Goal: Transaction & Acquisition: Purchase product/service

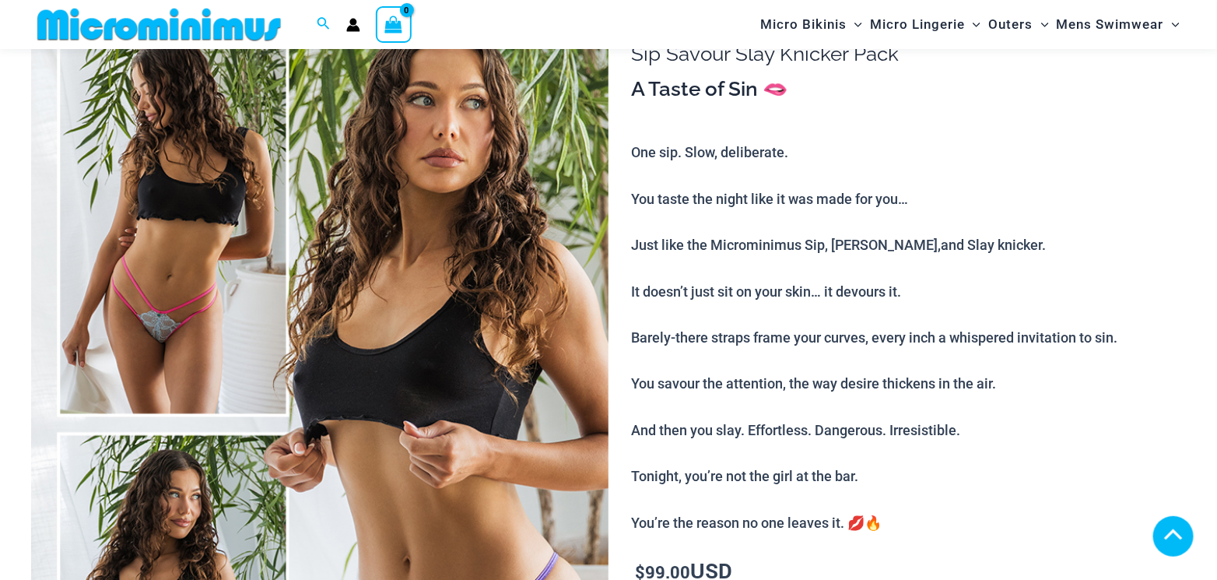
scroll to position [1986, 0]
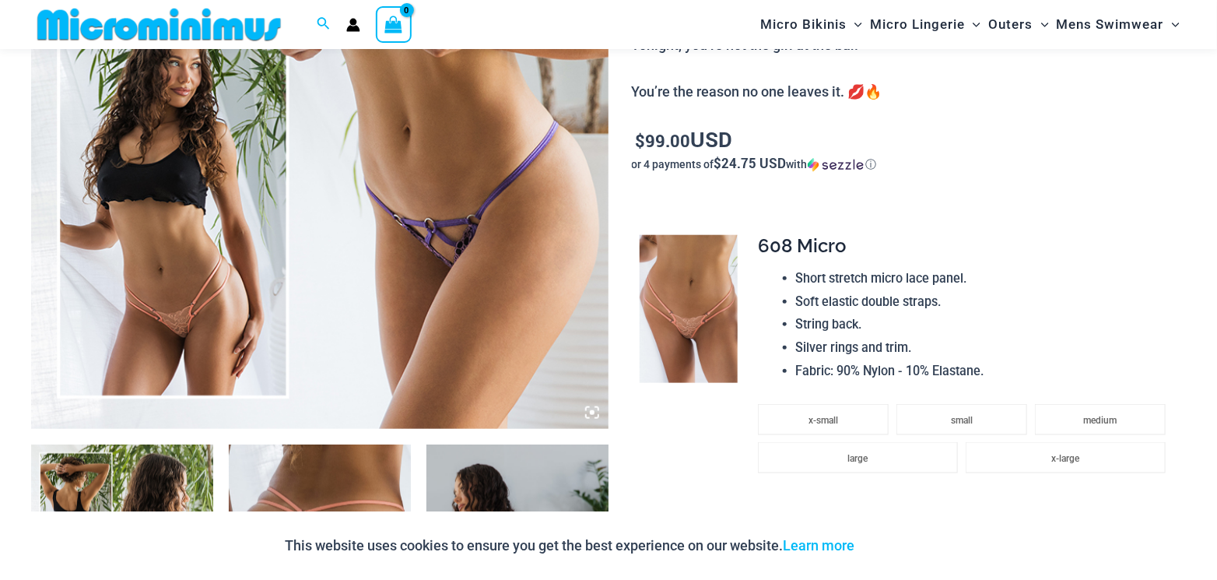
scroll to position [459, 0]
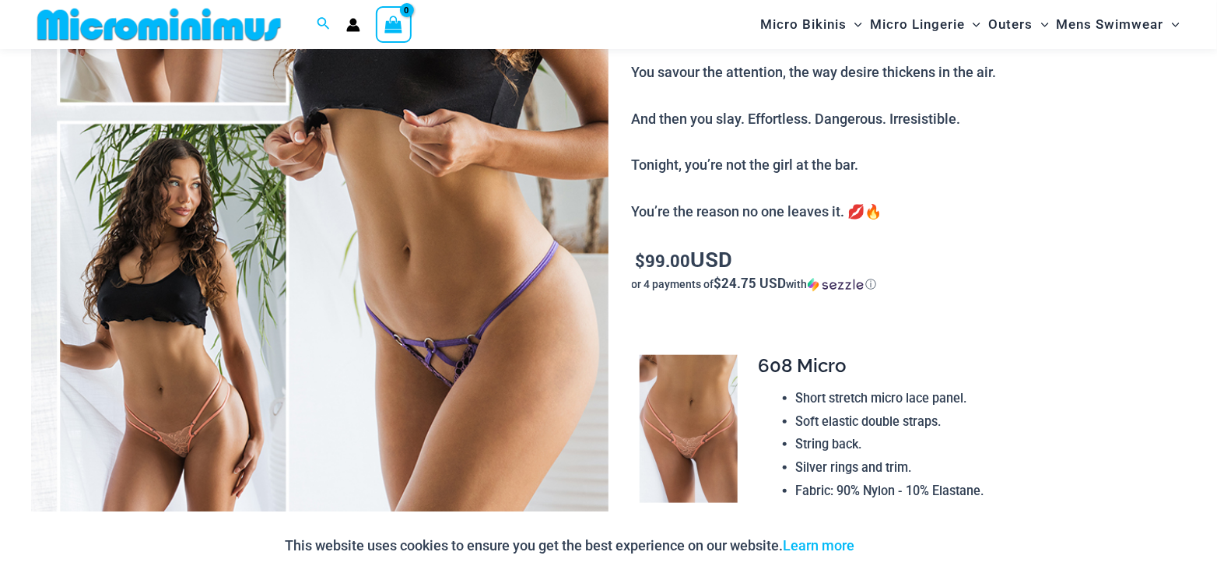
click at [454, 292] on img at bounding box center [320, 115] width 578 height 866
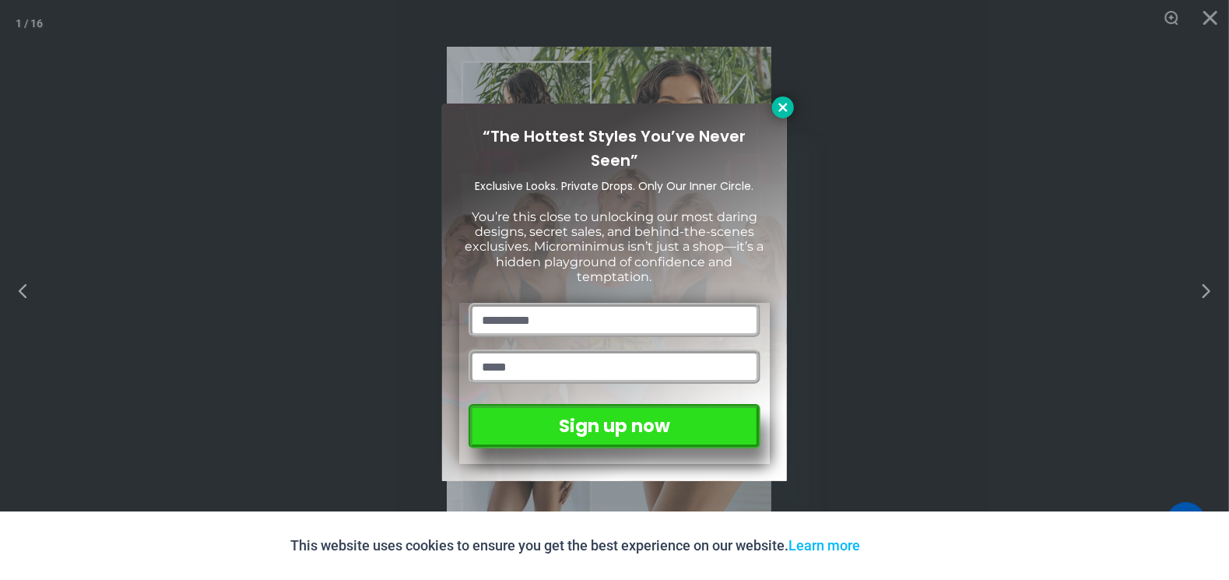
drag, startPoint x: 782, startPoint y: 111, endPoint x: 867, endPoint y: 267, distance: 177.3
click at [782, 111] on icon at bounding box center [783, 107] width 14 height 14
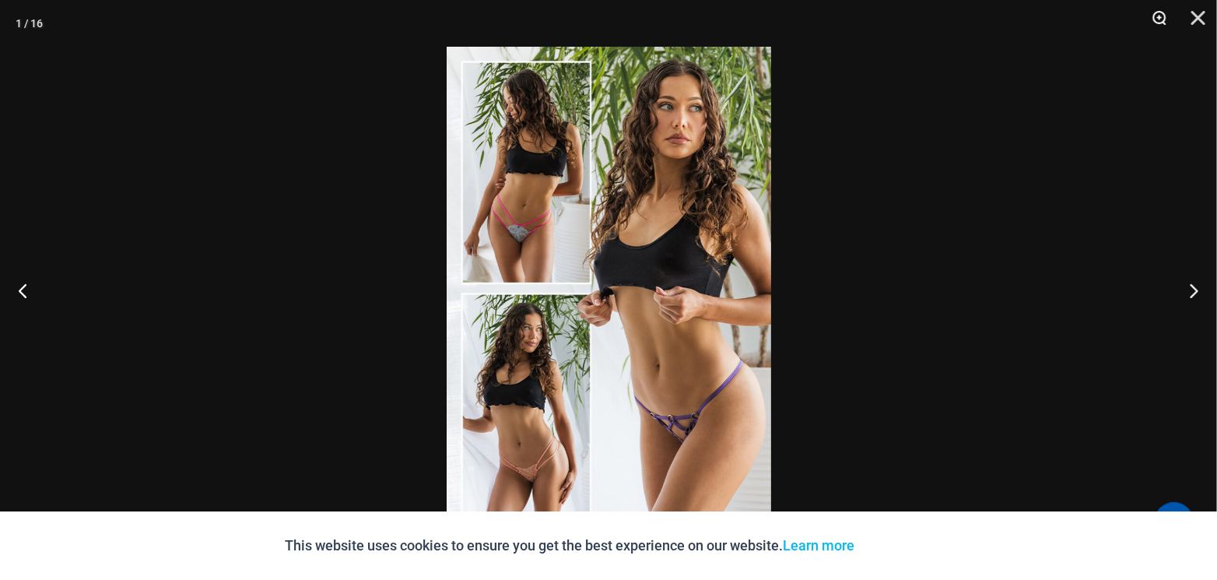
click at [1161, 16] on button "Zoom" at bounding box center [1154, 23] width 39 height 47
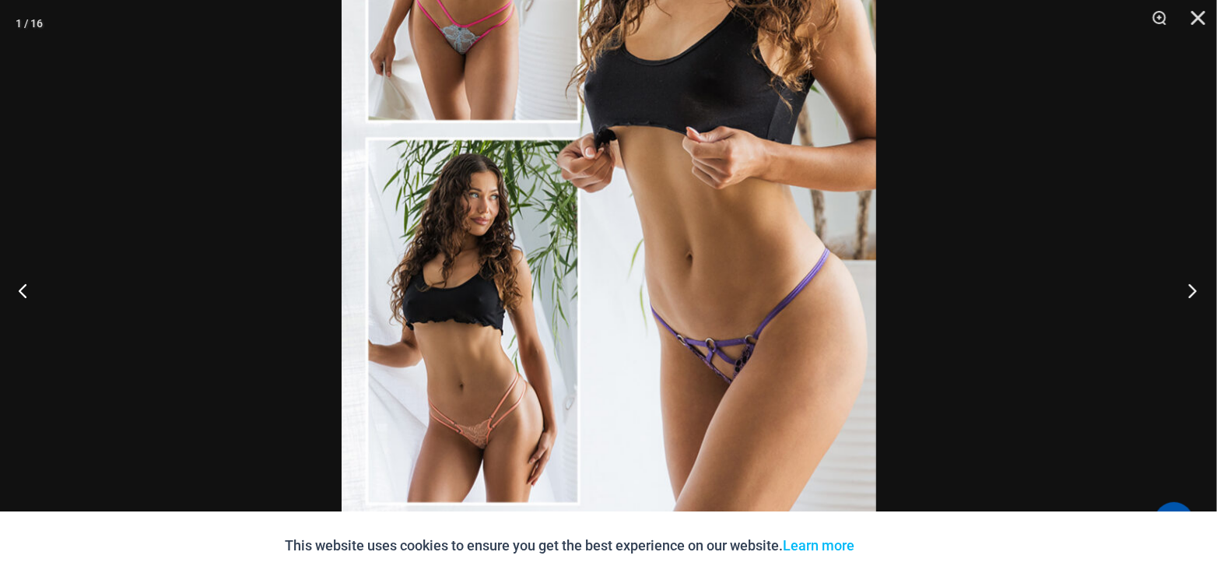
click at [1188, 284] on button "Next" at bounding box center [1188, 290] width 58 height 78
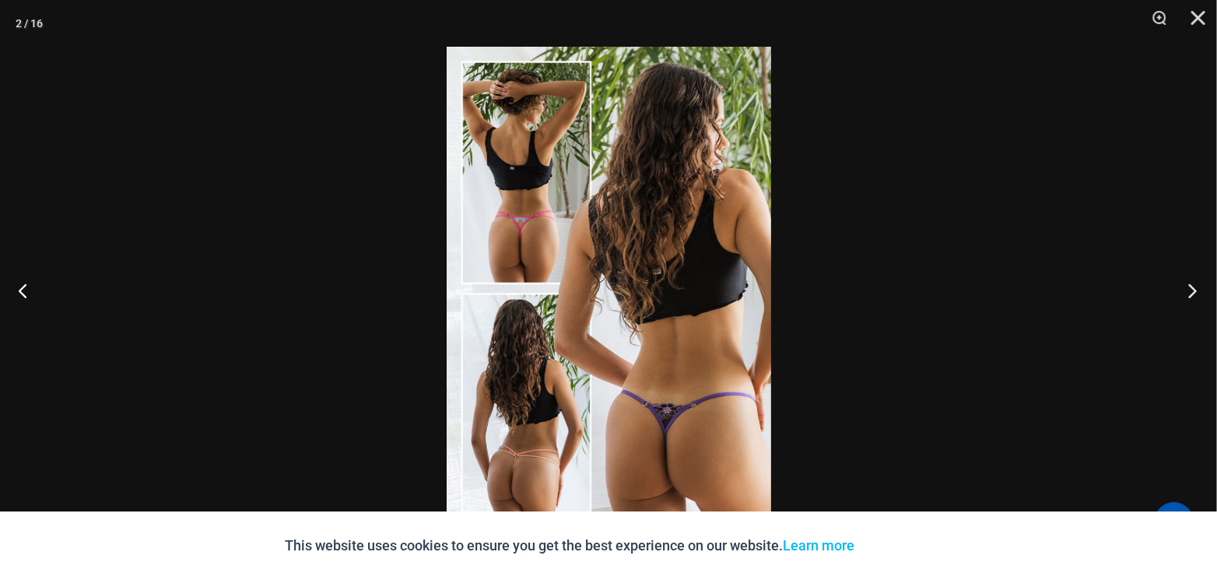
click at [1188, 284] on button "Next" at bounding box center [1188, 290] width 58 height 78
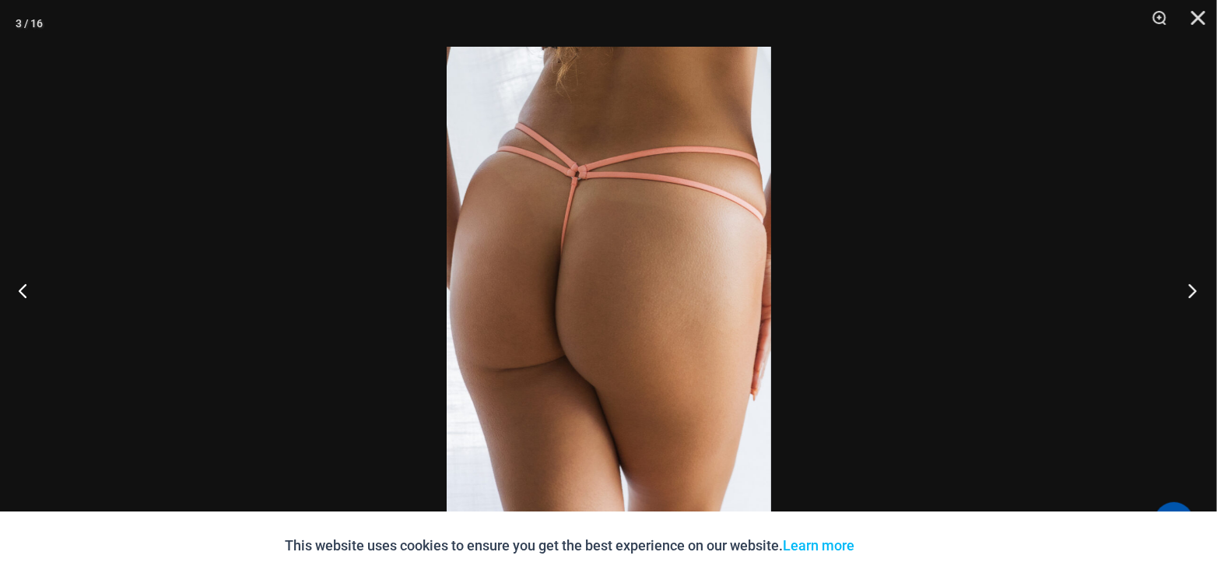
click at [1188, 284] on button "Next" at bounding box center [1188, 290] width 58 height 78
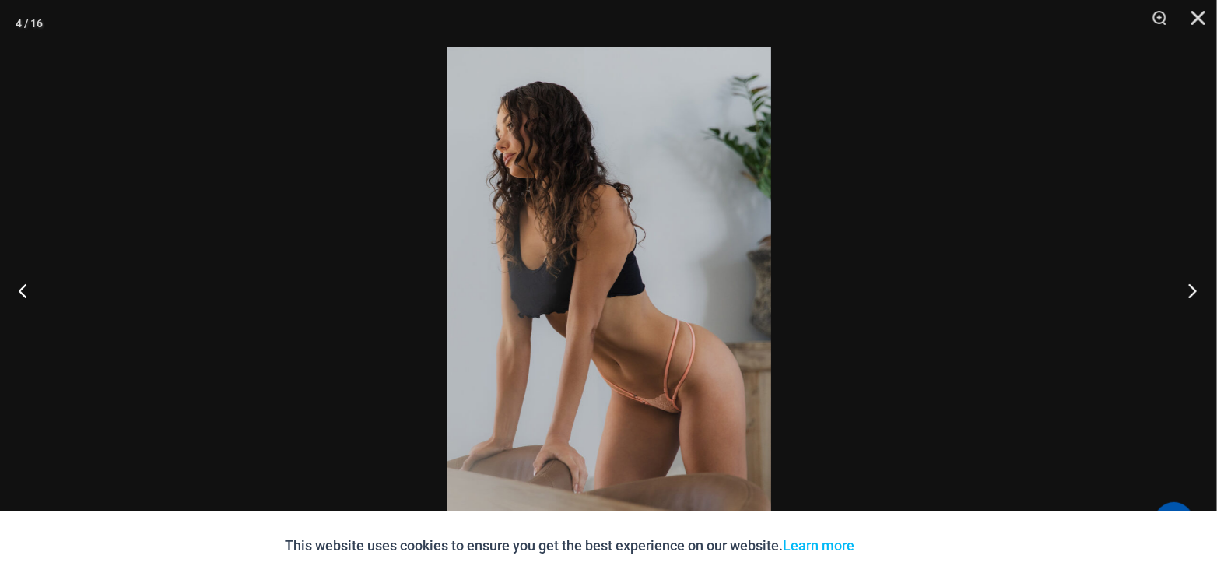
click at [1188, 284] on button "Next" at bounding box center [1188, 290] width 58 height 78
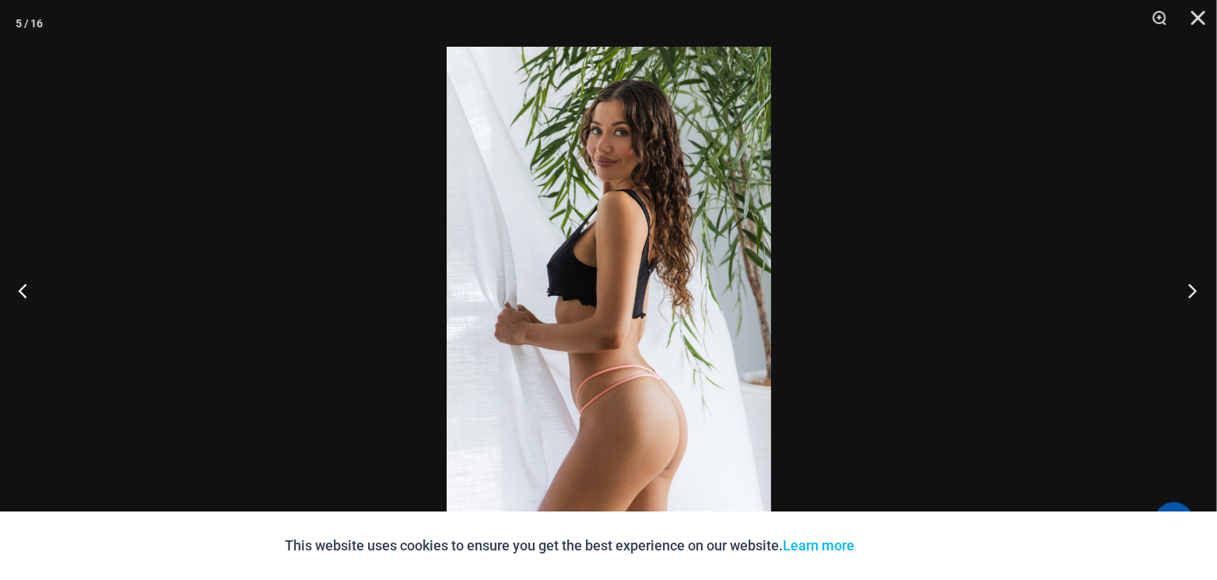
click at [1188, 284] on button "Next" at bounding box center [1188, 290] width 58 height 78
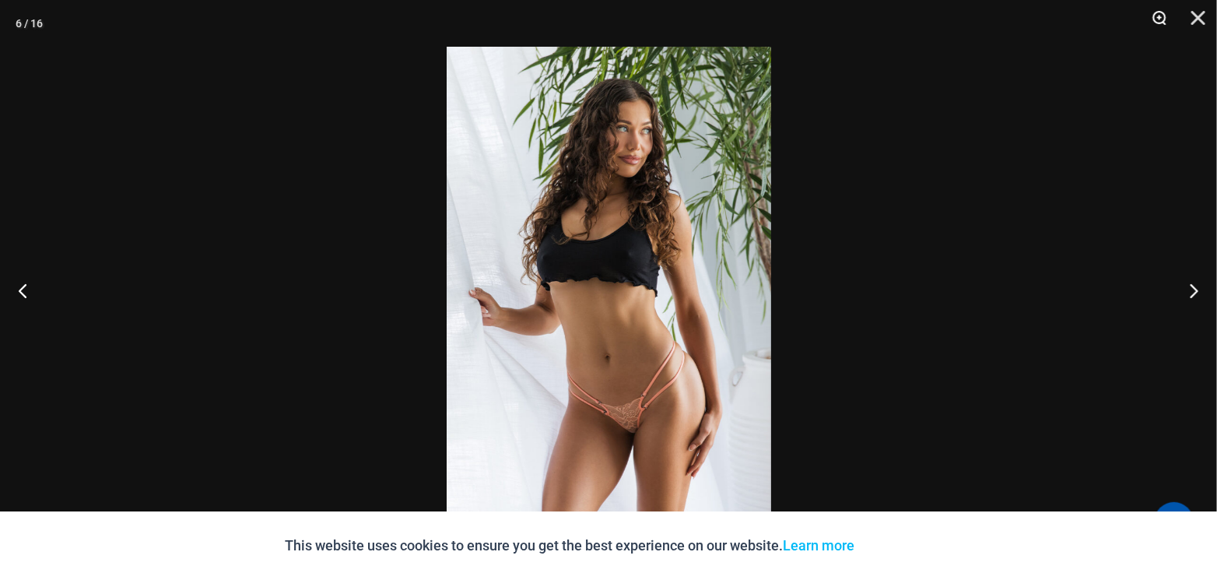
click at [1161, 23] on button "Zoom" at bounding box center [1154, 23] width 39 height 47
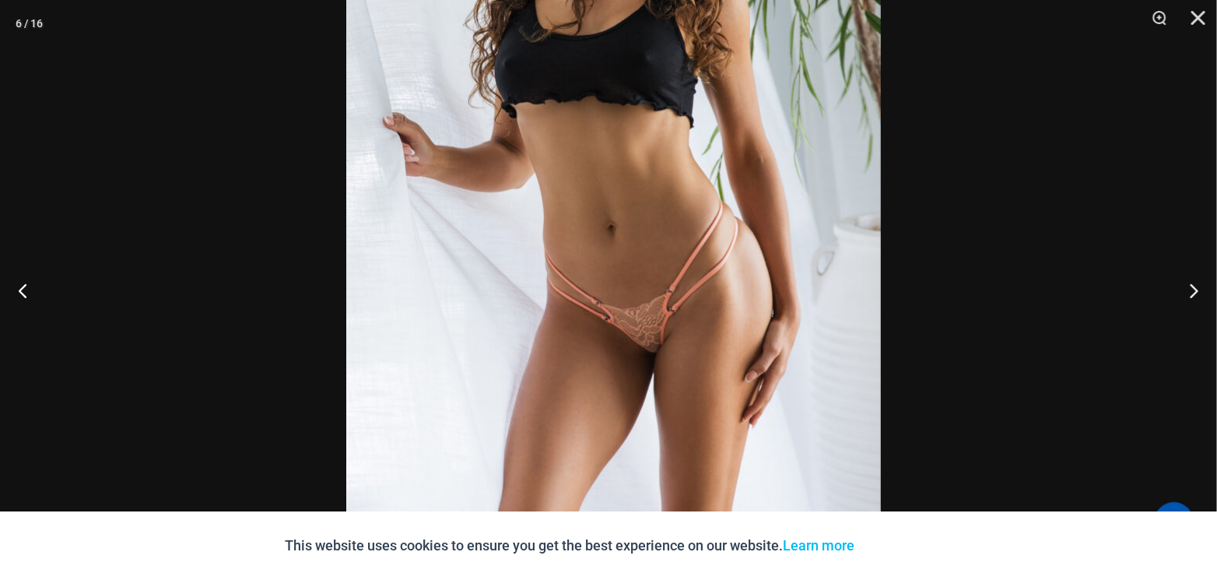
click at [627, 141] on img at bounding box center [613, 117] width 535 height 802
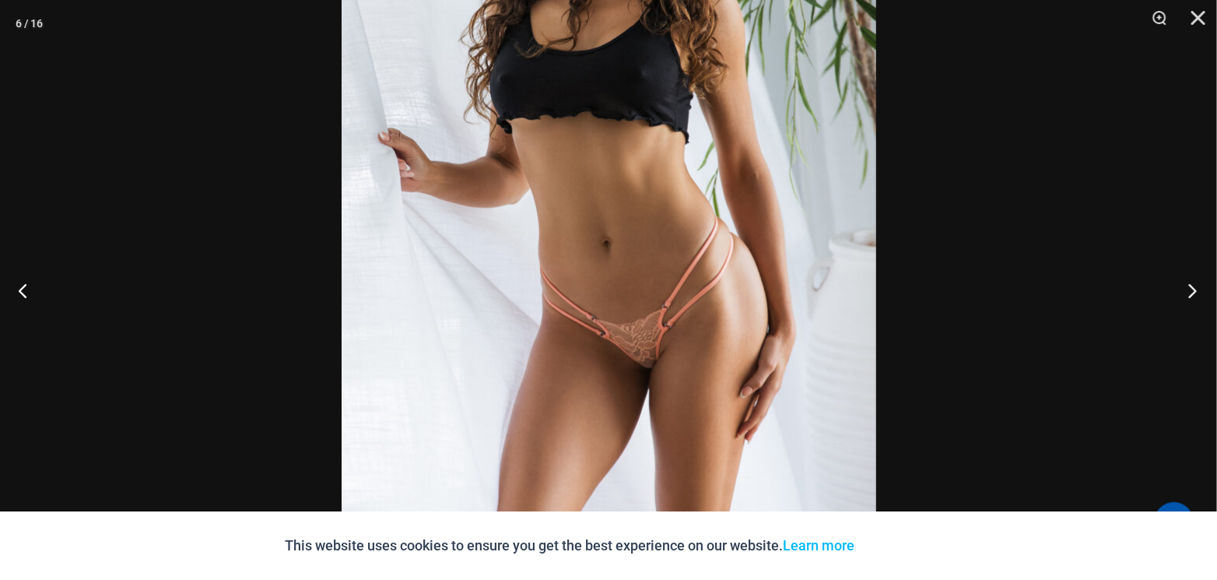
click at [1190, 282] on button "Next" at bounding box center [1188, 290] width 58 height 78
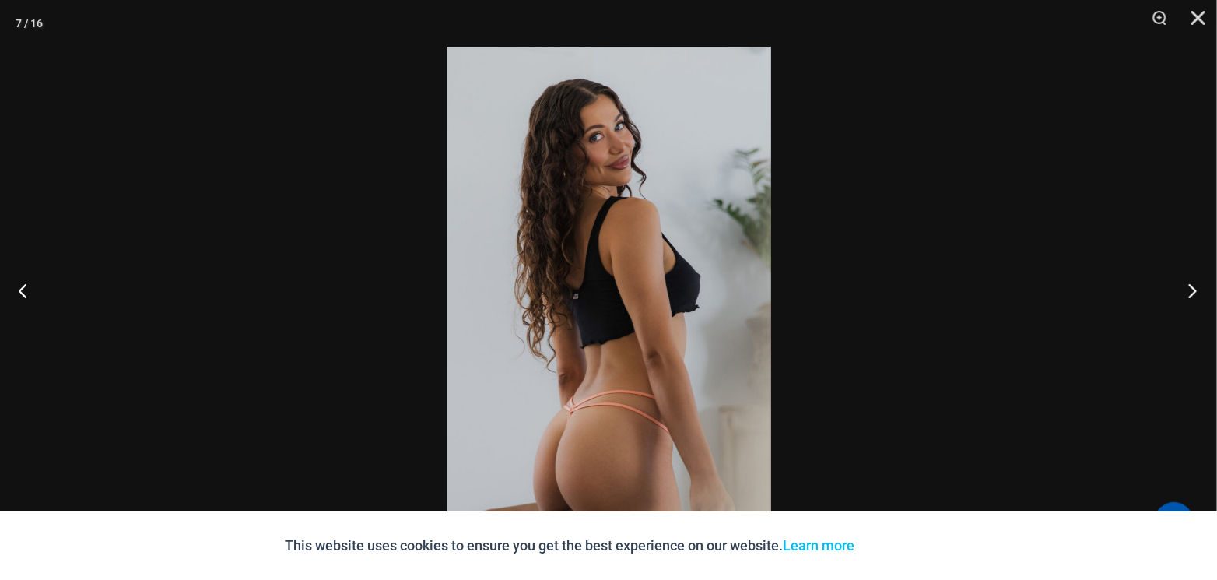
click at [1190, 283] on button "Next" at bounding box center [1188, 290] width 58 height 78
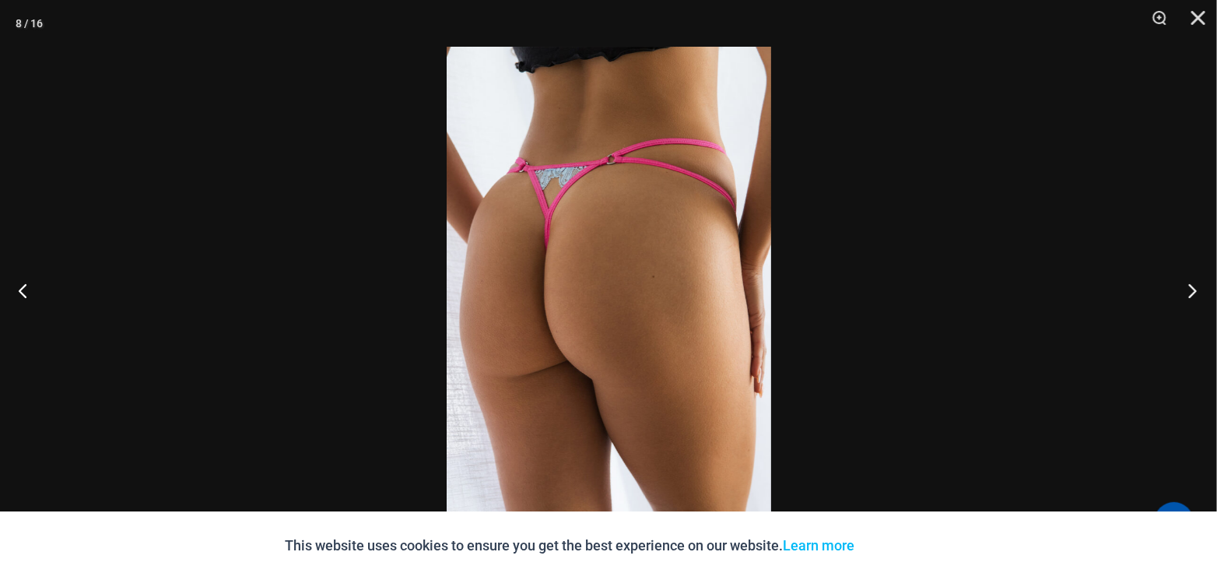
click at [1190, 283] on button "Next" at bounding box center [1188, 290] width 58 height 78
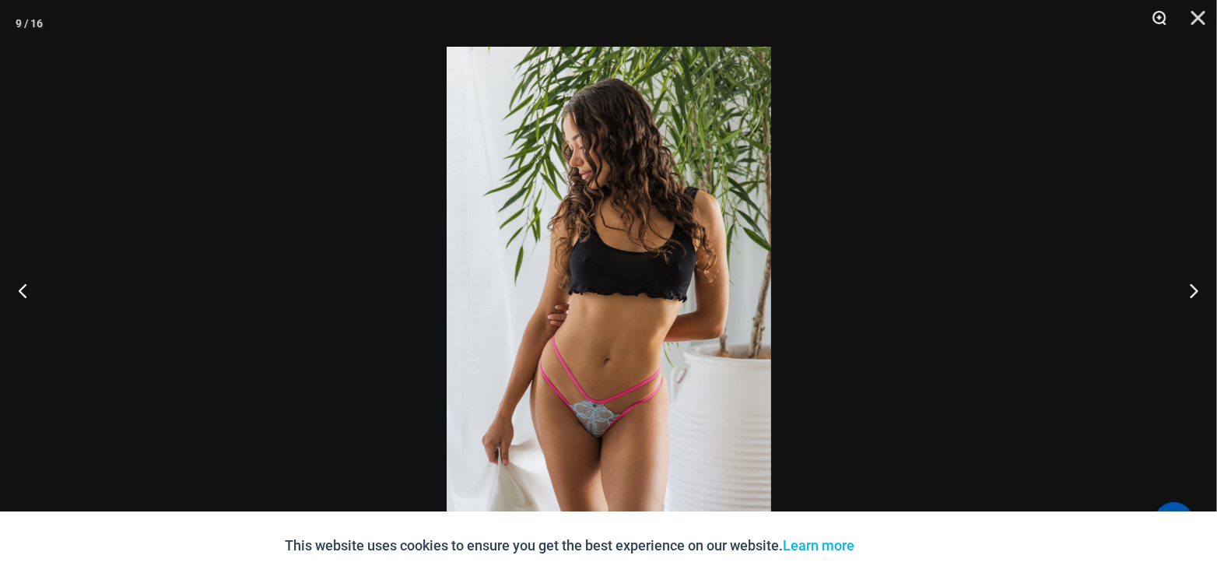
click at [1160, 19] on button "Zoom" at bounding box center [1154, 23] width 39 height 47
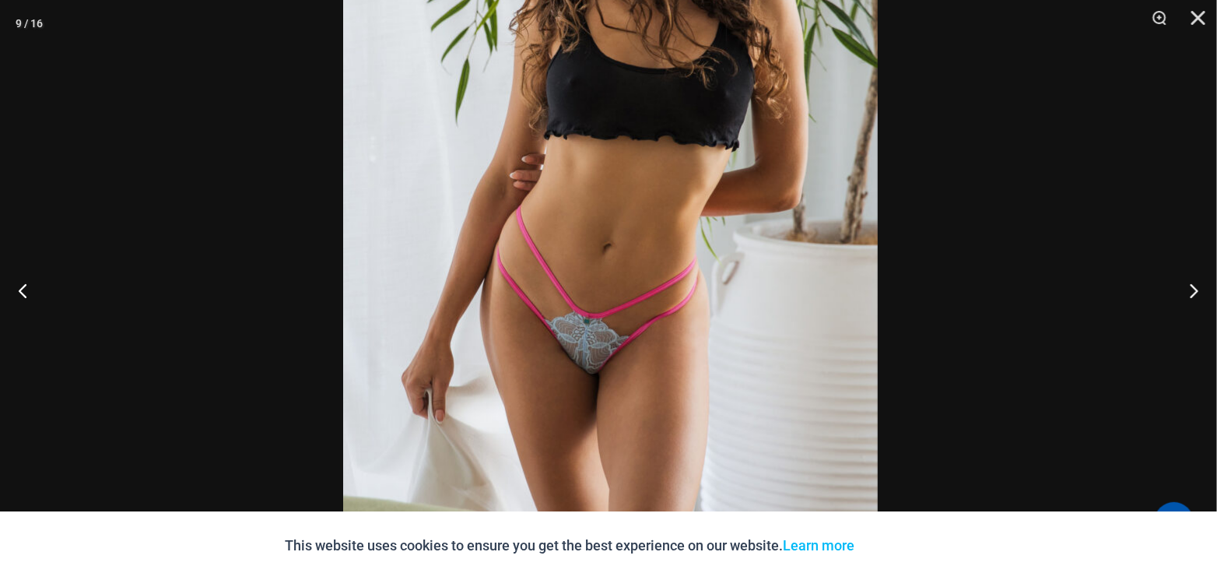
click at [719, 174] on img at bounding box center [610, 131] width 535 height 802
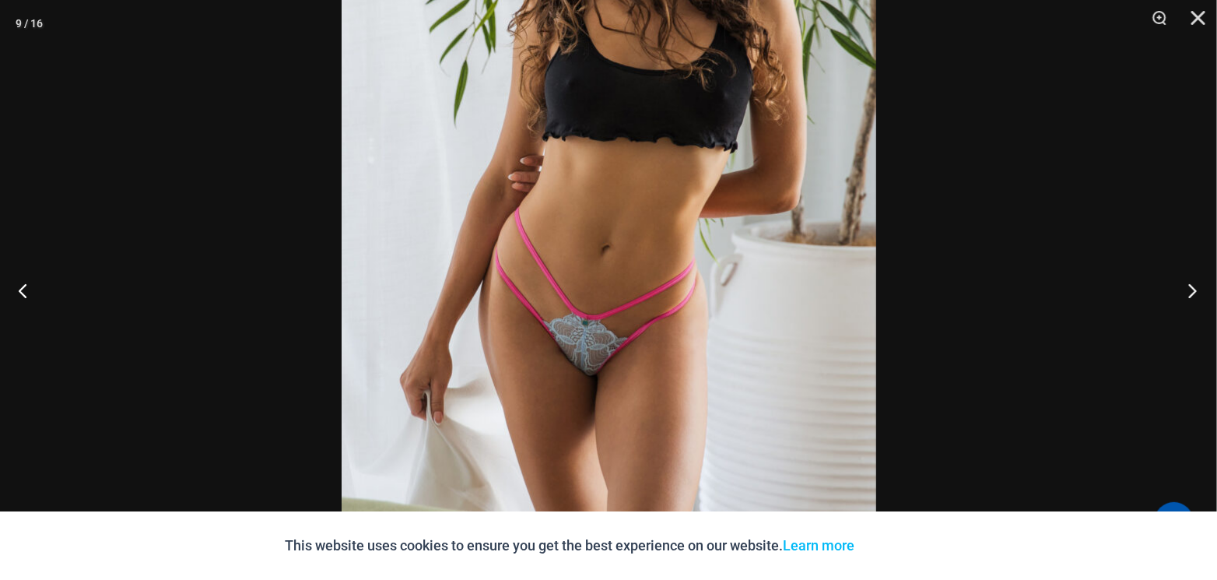
click at [1195, 290] on button "Next" at bounding box center [1188, 290] width 58 height 78
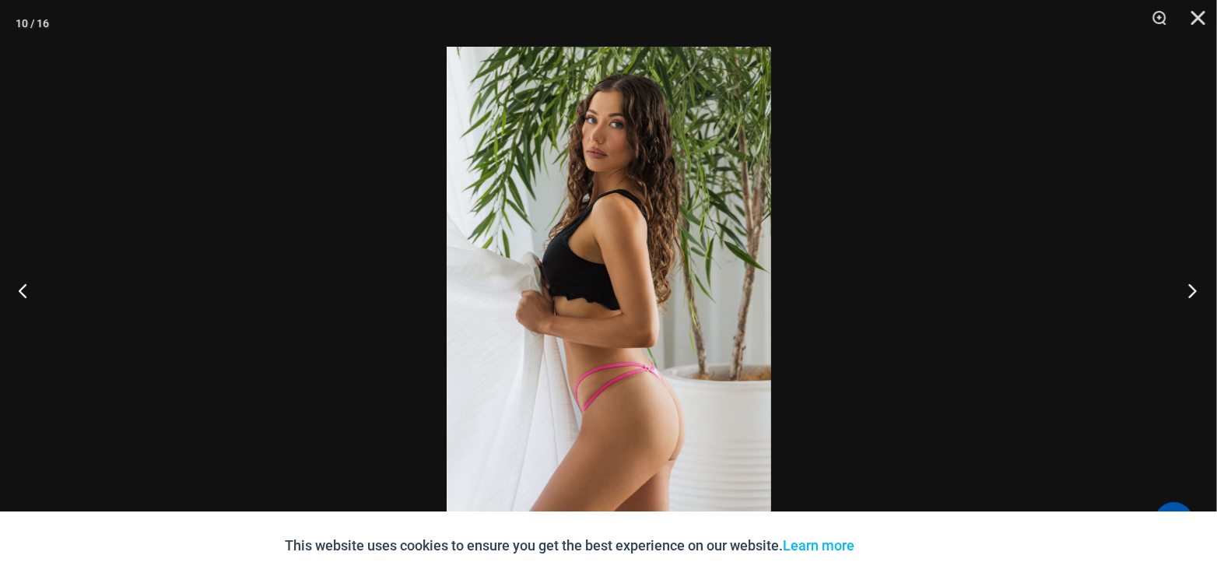
click at [1195, 290] on button "Next" at bounding box center [1188, 290] width 58 height 78
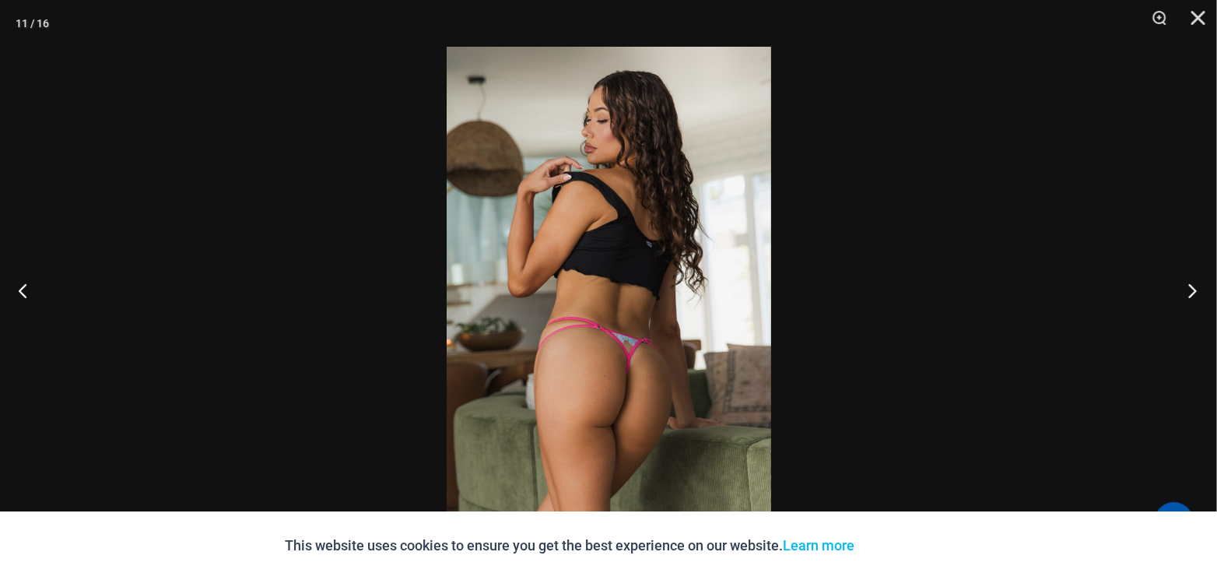
click at [1195, 290] on button "Next" at bounding box center [1188, 290] width 58 height 78
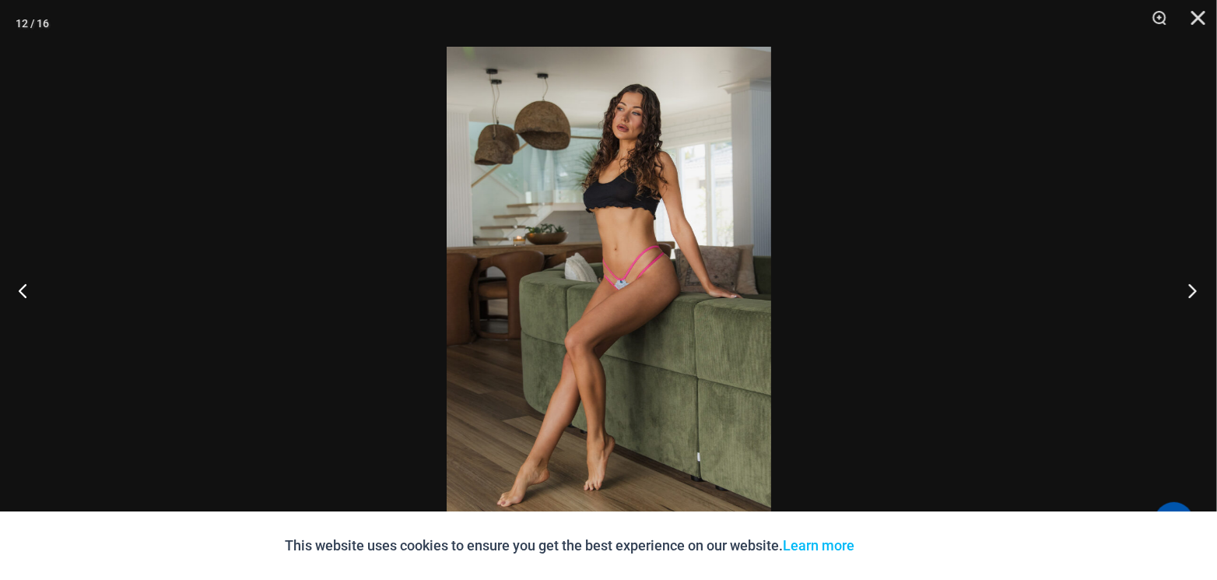
click at [1195, 290] on button "Next" at bounding box center [1188, 290] width 58 height 78
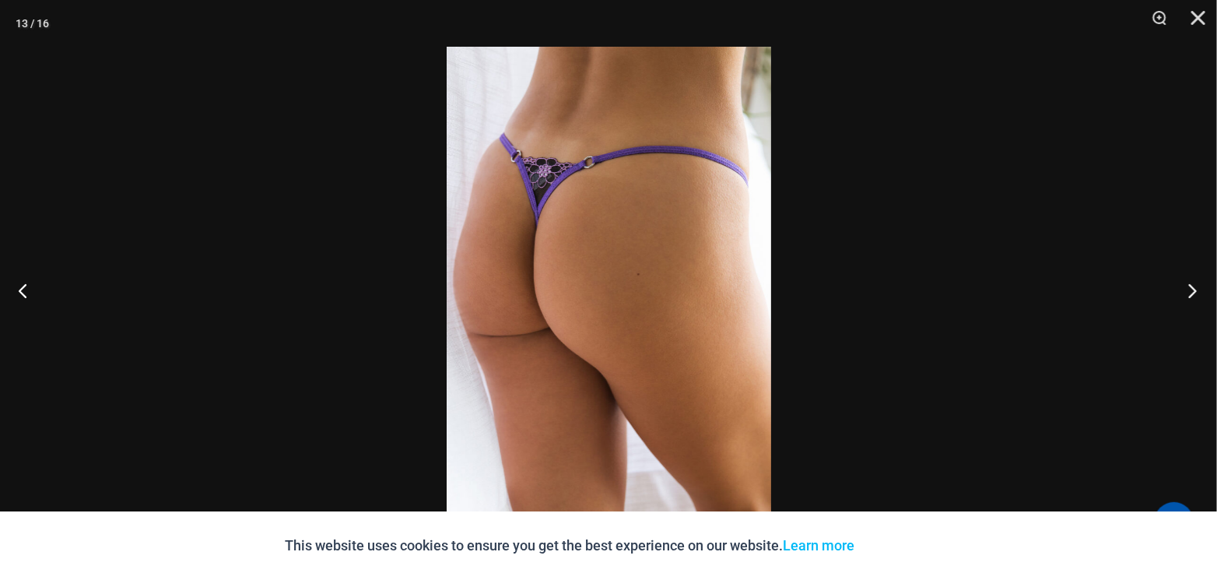
click at [1195, 290] on button "Next" at bounding box center [1188, 290] width 58 height 78
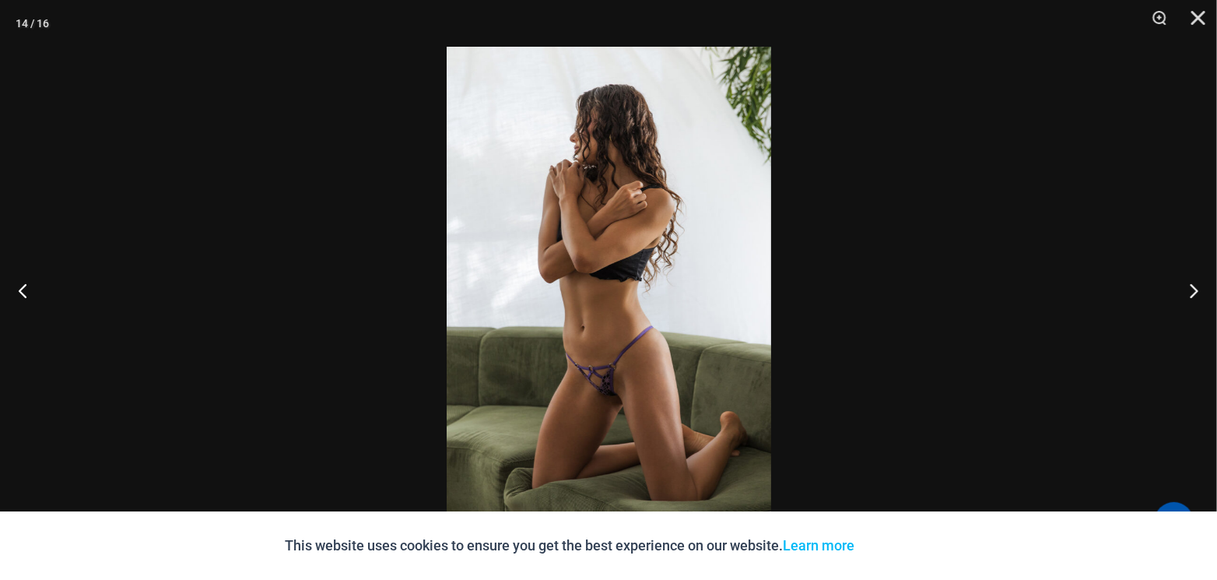
click at [1160, 15] on button "Zoom" at bounding box center [1154, 23] width 39 height 47
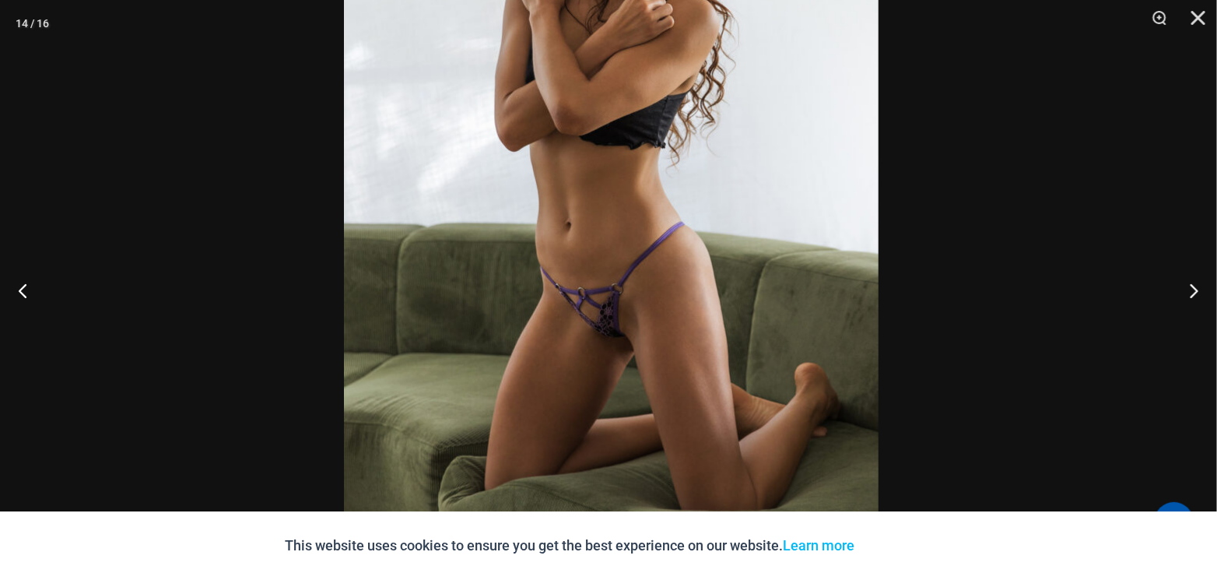
click at [751, 205] on img at bounding box center [611, 163] width 535 height 802
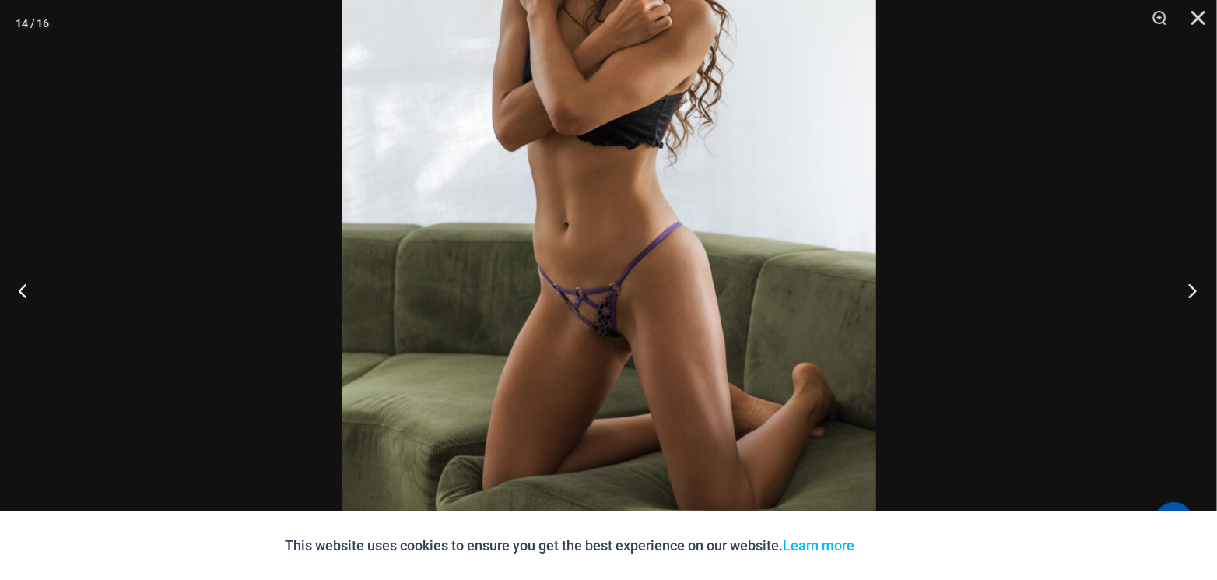
click at [1192, 290] on button "Next" at bounding box center [1188, 290] width 58 height 78
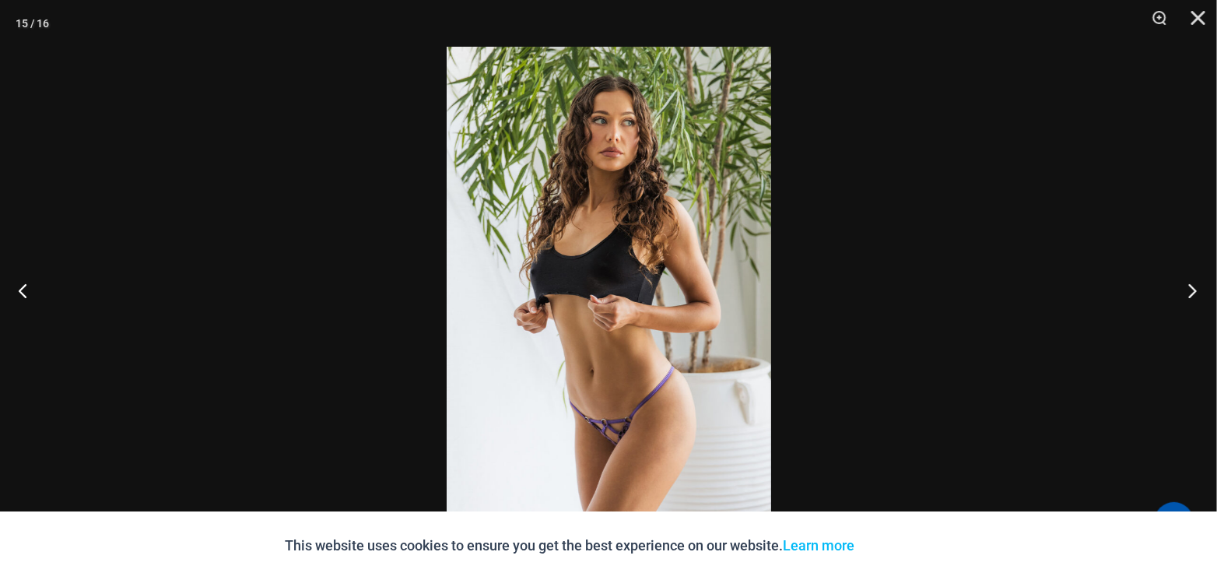
click at [1192, 290] on button "Next" at bounding box center [1188, 290] width 58 height 78
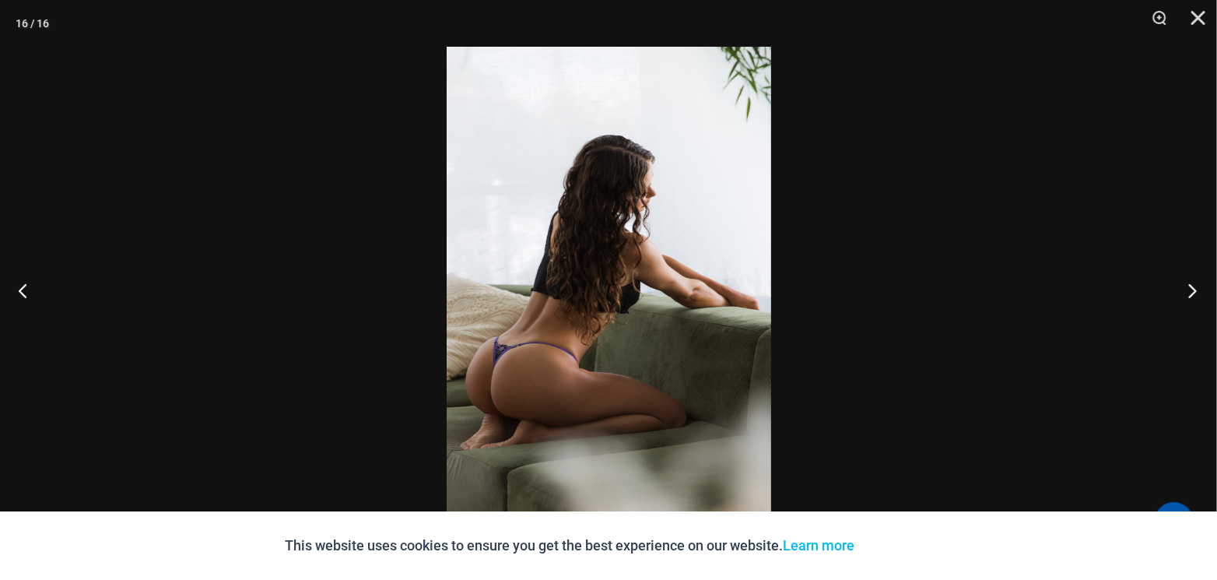
click at [1192, 290] on button "Next" at bounding box center [1188, 290] width 58 height 78
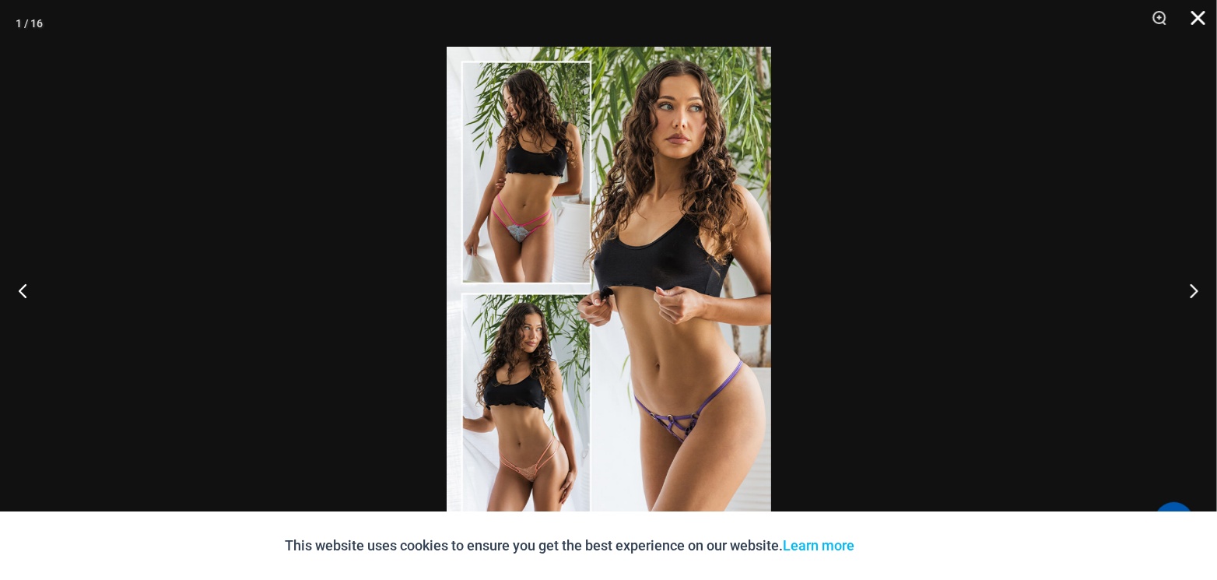
click at [1195, 6] on button "Close" at bounding box center [1193, 23] width 39 height 47
